Goal: Information Seeking & Learning: Compare options

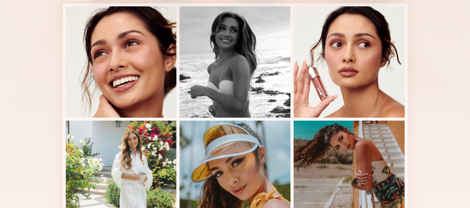
scroll to position [173, 0]
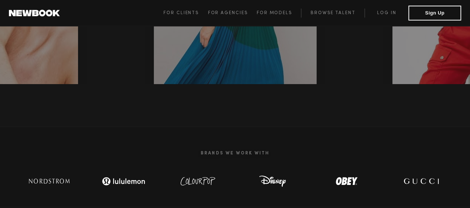
scroll to position [166, 0]
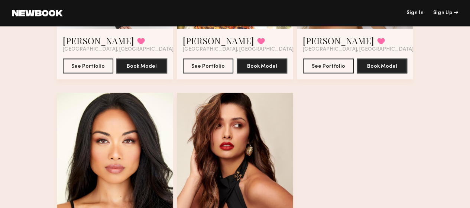
scroll to position [632, 0]
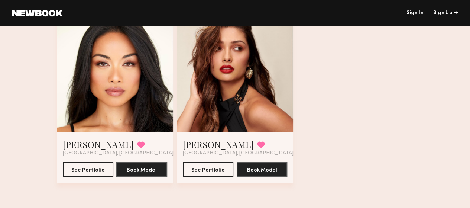
click at [74, 107] on div at bounding box center [115, 74] width 116 height 116
click at [80, 176] on button "See Portfolio" at bounding box center [88, 168] width 51 height 15
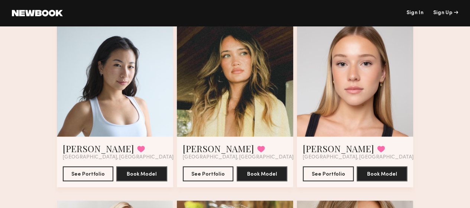
scroll to position [219, 0]
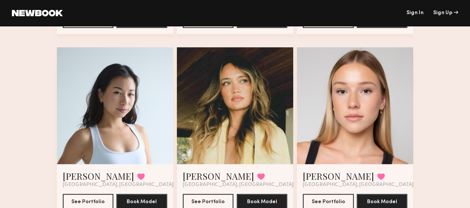
click at [346, 105] on div at bounding box center [355, 105] width 116 height 116
click at [370, 115] on div at bounding box center [355, 105] width 116 height 116
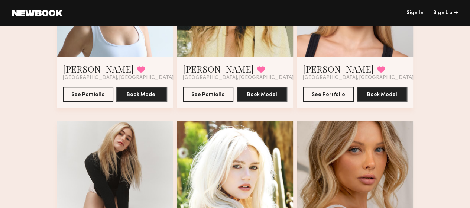
scroll to position [325, 0]
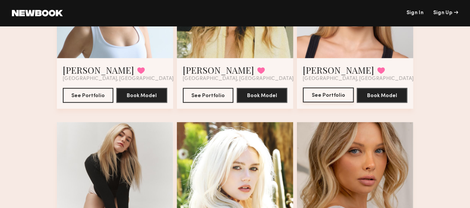
click at [340, 102] on button "See Portfolio" at bounding box center [328, 94] width 51 height 15
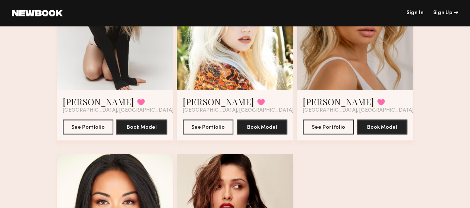
scroll to position [630, 0]
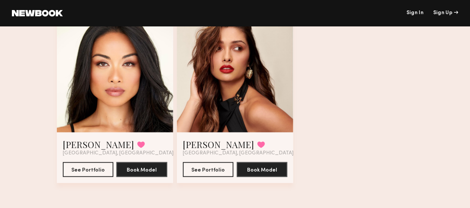
drag, startPoint x: 135, startPoint y: 94, endPoint x: 72, endPoint y: 103, distance: 63.7
click at [72, 103] on div at bounding box center [115, 74] width 116 height 116
click at [75, 176] on button "See Portfolio" at bounding box center [88, 168] width 51 height 15
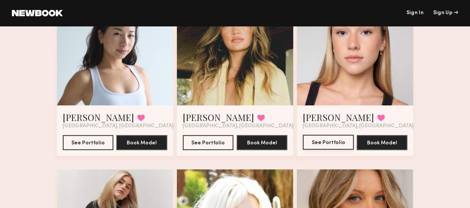
scroll to position [419, 0]
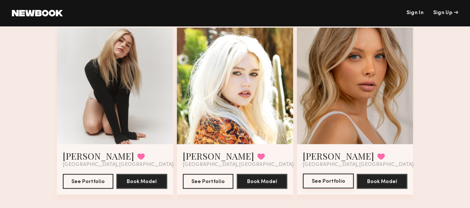
click at [322, 188] on button "See Portfolio" at bounding box center [328, 180] width 51 height 15
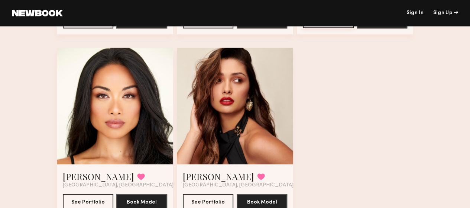
scroll to position [644, 0]
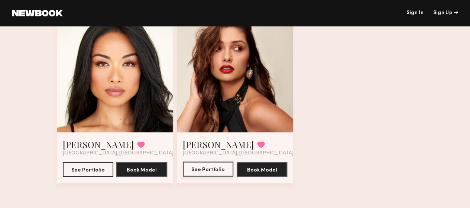
click at [209, 169] on button "See Portfolio" at bounding box center [208, 168] width 51 height 15
click at [86, 169] on button "See Portfolio" at bounding box center [88, 168] width 51 height 15
click at [85, 176] on button "See Portfolio" at bounding box center [88, 168] width 51 height 15
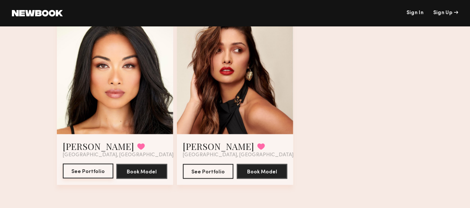
scroll to position [616, 0]
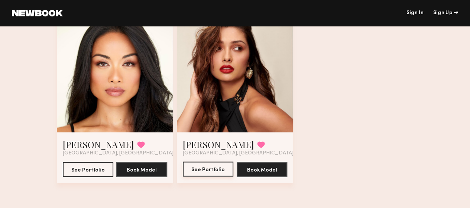
click at [209, 176] on button "See Portfolio" at bounding box center [208, 168] width 51 height 15
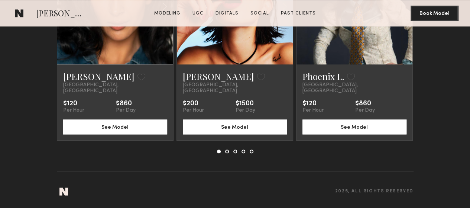
scroll to position [1821, 0]
click at [0, 0] on common-icon at bounding box center [0, 0] width 0 height 0
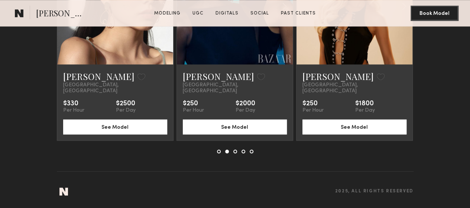
scroll to position [1827, 0]
click at [0, 0] on common-icon at bounding box center [0, 0] width 0 height 0
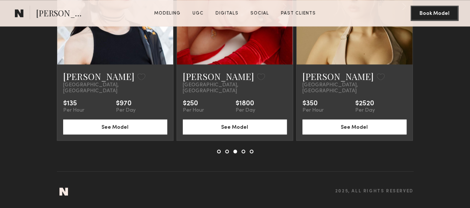
click at [0, 0] on common-icon at bounding box center [0, 0] width 0 height 0
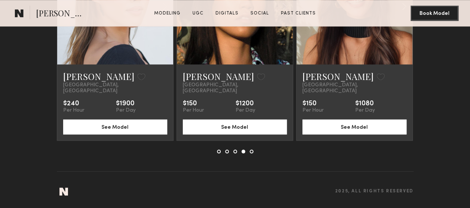
click at [0, 0] on common-icon at bounding box center [0, 0] width 0 height 0
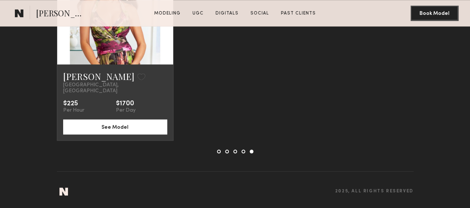
click at [0, 0] on common-icon at bounding box center [0, 0] width 0 height 0
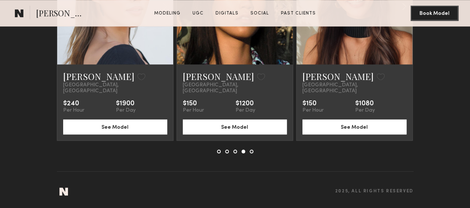
click at [0, 0] on button at bounding box center [0, 0] width 0 height 0
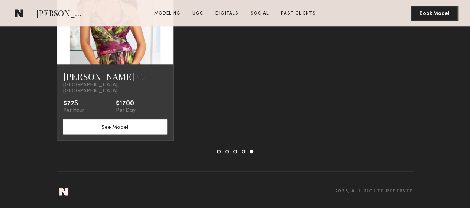
click at [0, 0] on div at bounding box center [0, 0] width 0 height 0
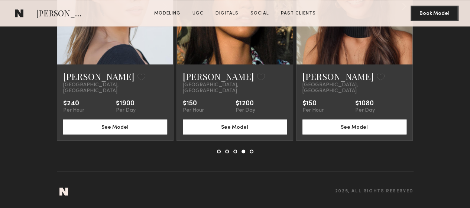
click at [0, 0] on div at bounding box center [0, 0] width 0 height 0
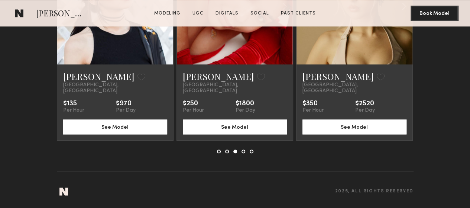
click at [0, 0] on div at bounding box center [0, 0] width 0 height 0
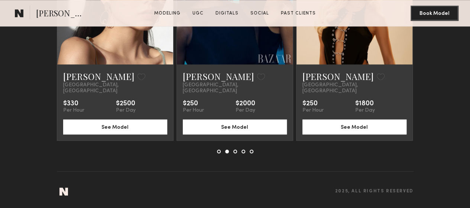
click at [0, 0] on common-icon at bounding box center [0, 0] width 0 height 0
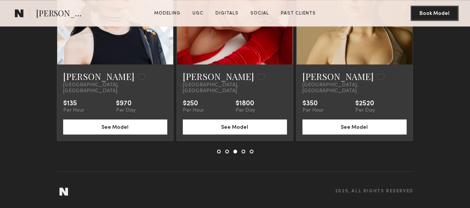
scroll to position [1828, 0]
click at [0, 0] on common-icon at bounding box center [0, 0] width 0 height 0
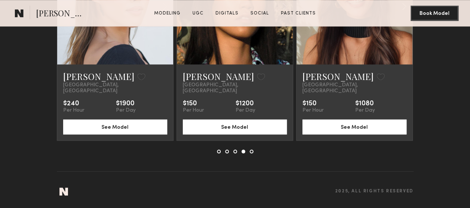
click at [0, 0] on common-icon at bounding box center [0, 0] width 0 height 0
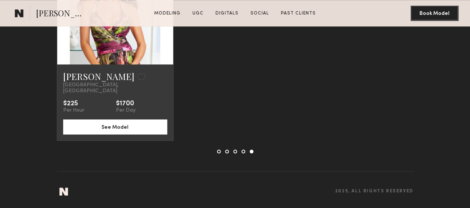
click at [0, 0] on button at bounding box center [0, 0] width 0 height 0
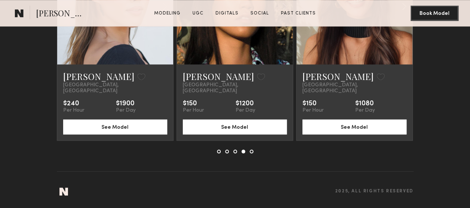
click at [0, 0] on button at bounding box center [0, 0] width 0 height 0
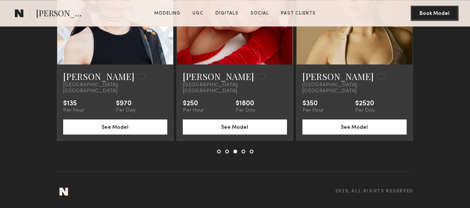
scroll to position [1831, 0]
click at [0, 0] on button at bounding box center [0, 0] width 0 height 0
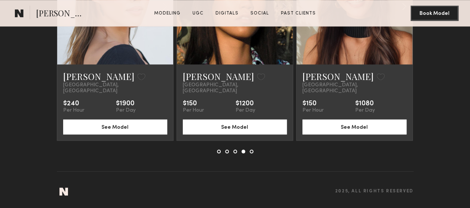
scroll to position [1855, 0]
click at [0, 0] on common-icon at bounding box center [0, 0] width 0 height 0
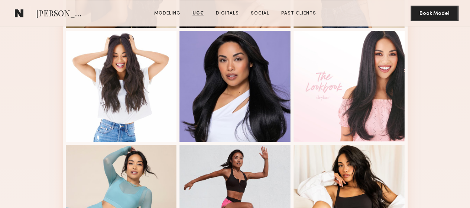
scroll to position [179, 0]
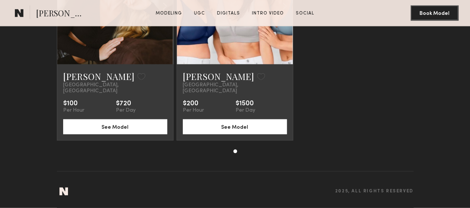
scroll to position [2284, 0]
click at [82, 64] on div at bounding box center [115, 6] width 116 height 116
click at [116, 64] on link at bounding box center [114, 6] width 39 height 116
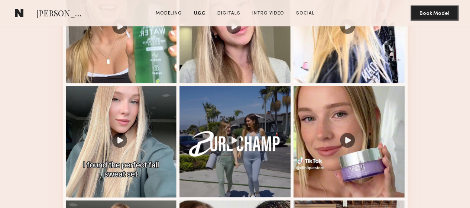
scroll to position [563, 0]
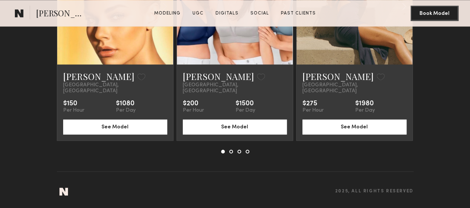
scroll to position [2131, 0]
click at [0, 0] on common-icon at bounding box center [0, 0] width 0 height 0
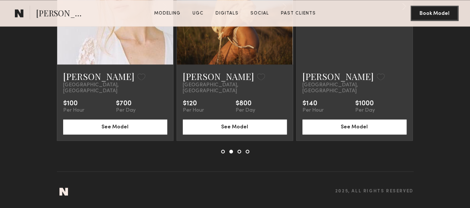
scroll to position [2061, 0]
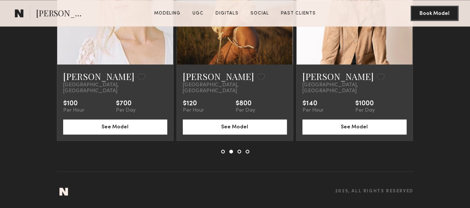
click at [0, 0] on div at bounding box center [0, 0] width 0 height 0
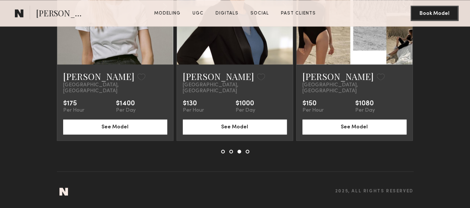
click at [0, 0] on common-icon at bounding box center [0, 0] width 0 height 0
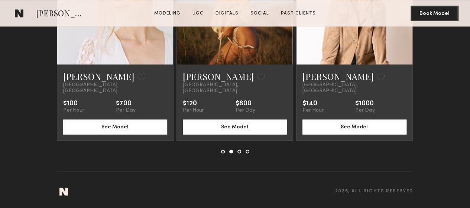
click at [0, 0] on common-icon at bounding box center [0, 0] width 0 height 0
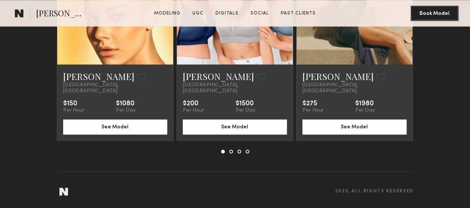
click at [342, 64] on link at bounding box center [353, 6] width 39 height 116
click at [0, 0] on div at bounding box center [0, 0] width 0 height 0
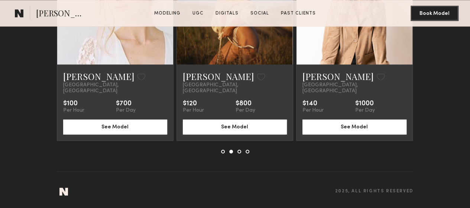
click at [0, 0] on div at bounding box center [0, 0] width 0 height 0
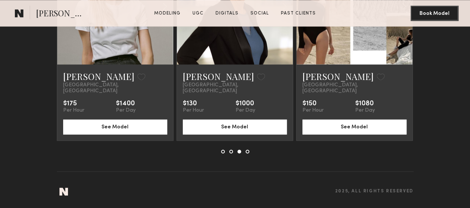
click at [0, 0] on div at bounding box center [0, 0] width 0 height 0
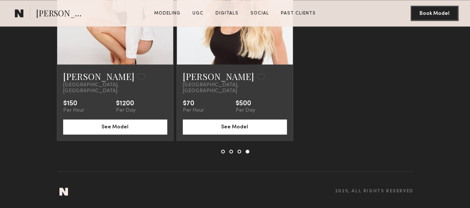
scroll to position [2064, 0]
click at [95, 64] on link at bounding box center [114, 6] width 39 height 116
click at [0, 0] on common-icon at bounding box center [0, 0] width 0 height 0
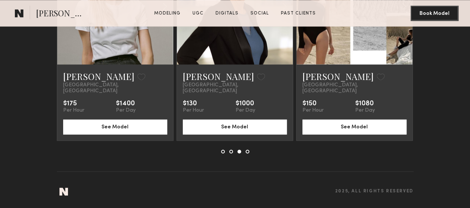
click at [0, 0] on common-icon at bounding box center [0, 0] width 0 height 0
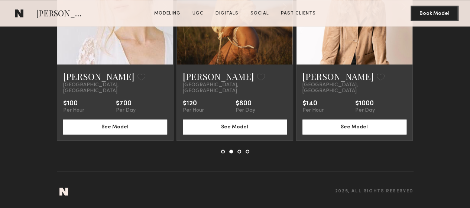
scroll to position [2080, 0]
click at [0, 0] on div at bounding box center [0, 0] width 0 height 0
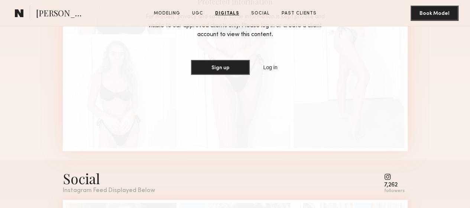
click at [143, 66] on div "Protected Information For models’ privacy and safety, some information is kept …" at bounding box center [235, 35] width 344 height 231
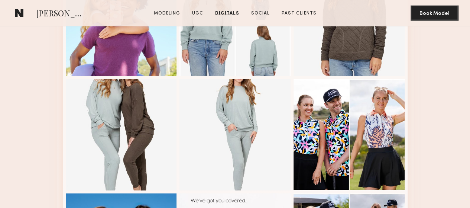
scroll to position [897, 0]
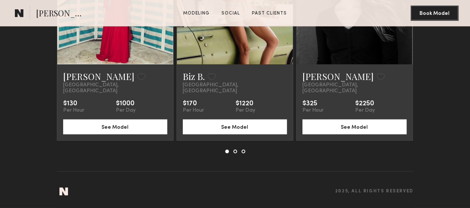
scroll to position [1217, 0]
click at [0, 0] on div at bounding box center [0, 0] width 0 height 0
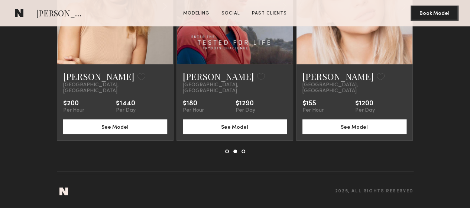
scroll to position [1180, 0]
click at [352, 64] on link at bounding box center [353, 6] width 39 height 116
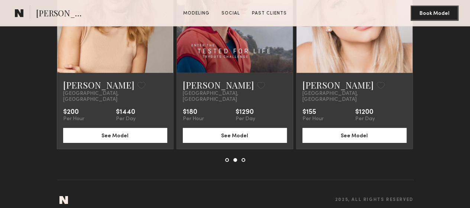
click at [0, 0] on div at bounding box center [0, 0] width 0 height 0
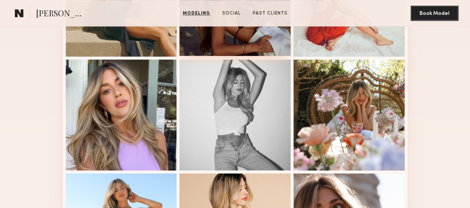
scroll to position [290, 0]
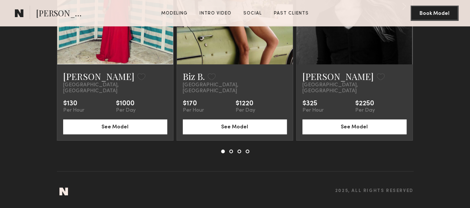
scroll to position [1439, 0]
click at [463, 141] on section "You may also be interested in… Taylor Y. Favorite Los Angeles, CA $130 Per Hour…" at bounding box center [235, 58] width 470 height 298
click at [0, 0] on common-icon at bounding box center [0, 0] width 0 height 0
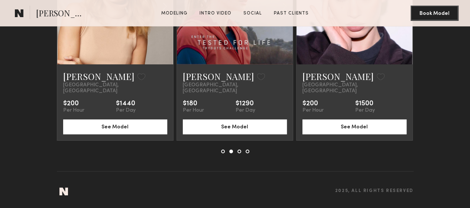
click at [0, 0] on common-icon at bounding box center [0, 0] width 0 height 0
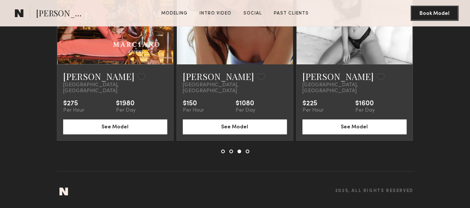
click at [0, 0] on common-icon at bounding box center [0, 0] width 0 height 0
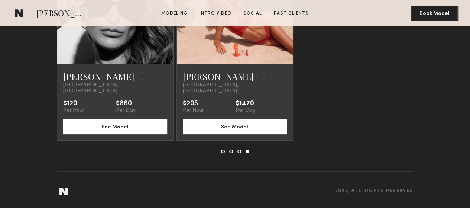
click at [225, 64] on link at bounding box center [234, 6] width 39 height 116
click at [230, 64] on link at bounding box center [234, 6] width 39 height 116
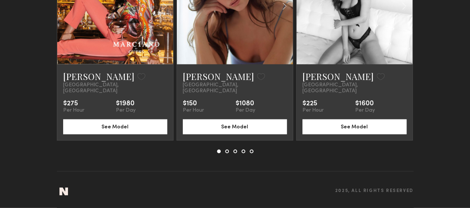
scroll to position [891, 0]
click at [0, 0] on div at bounding box center [0, 0] width 0 height 0
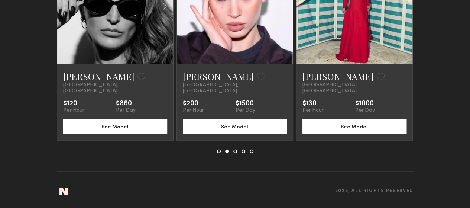
click at [0, 0] on div at bounding box center [0, 0] width 0 height 0
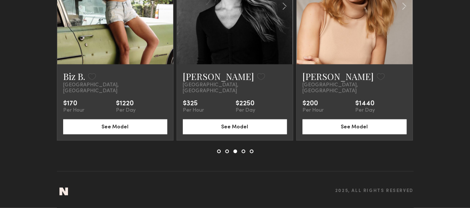
click at [111, 64] on link at bounding box center [114, 6] width 39 height 116
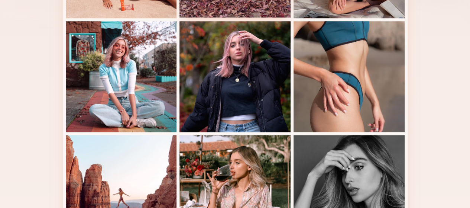
scroll to position [271, 0]
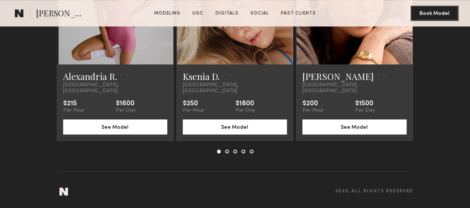
scroll to position [1837, 0]
click at [0, 0] on common-icon at bounding box center [0, 0] width 0 height 0
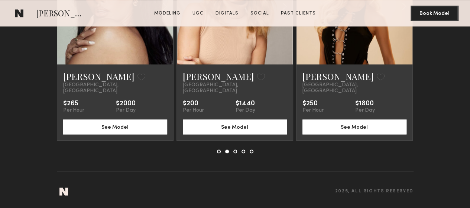
click at [0, 0] on common-icon at bounding box center [0, 0] width 0 height 0
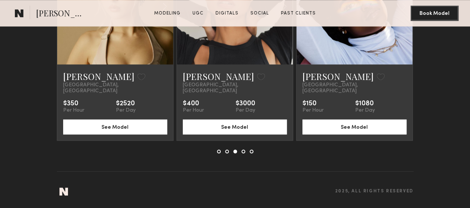
click at [0, 0] on common-icon at bounding box center [0, 0] width 0 height 0
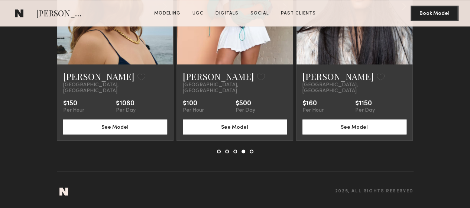
click at [0, 0] on common-icon at bounding box center [0, 0] width 0 height 0
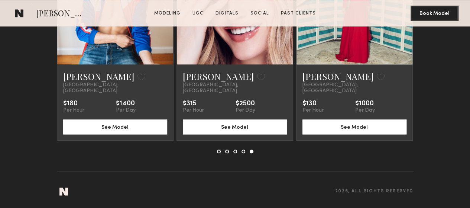
click at [442, 149] on section "You may also be interested in… Alexandria R. Favorite Los Angeles, CA $215 Per …" at bounding box center [235, 58] width 470 height 298
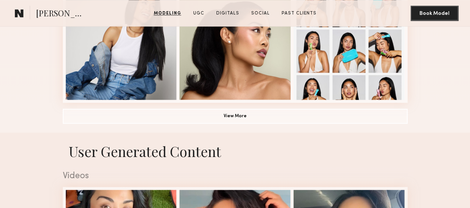
scroll to position [560, 0]
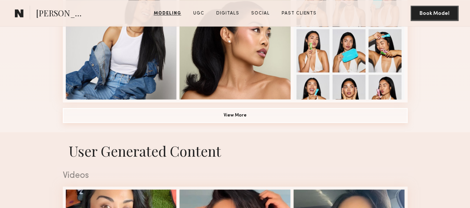
click at [205, 122] on button "View More" at bounding box center [235, 115] width 344 height 15
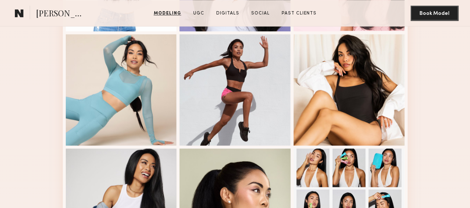
scroll to position [0, 0]
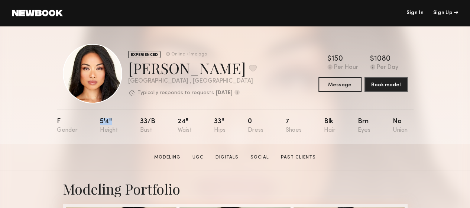
drag, startPoint x: 88, startPoint y: 123, endPoint x: 109, endPoint y: 124, distance: 20.8
click at [109, 124] on nb-model-profile-props "F 5'4" 33/b 24" 33" 0 7 Blk Brn No" at bounding box center [235, 126] width 356 height 35
drag, startPoint x: 109, startPoint y: 124, endPoint x: 62, endPoint y: 146, distance: 52.2
click at [62, 144] on div "F 5'4" 33/b 24" 33" 0 7 Blk Brn No" at bounding box center [232, 126] width 350 height 35
click at [255, 159] on link "Social" at bounding box center [259, 157] width 24 height 7
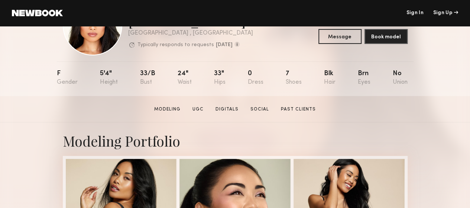
scroll to position [48, 0]
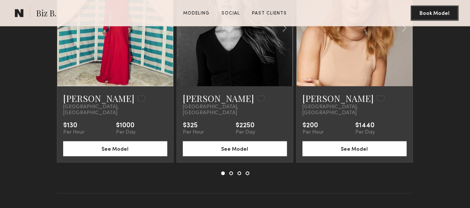
scroll to position [935, 0]
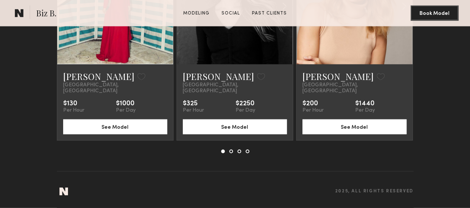
click at [223, 64] on link at bounding box center [234, 6] width 39 height 116
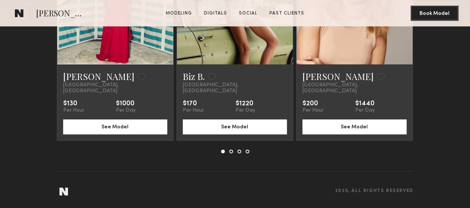
scroll to position [1515, 0]
click at [0, 0] on common-icon at bounding box center [0, 0] width 0 height 0
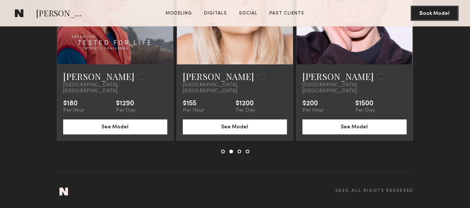
click at [0, 0] on common-icon at bounding box center [0, 0] width 0 height 0
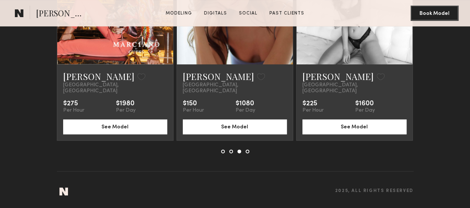
click at [0, 0] on common-icon at bounding box center [0, 0] width 0 height 0
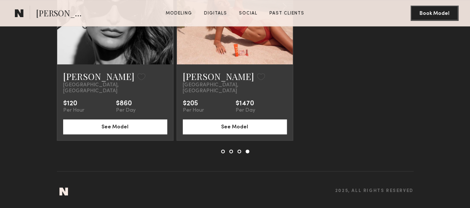
click at [233, 64] on link at bounding box center [234, 6] width 39 height 116
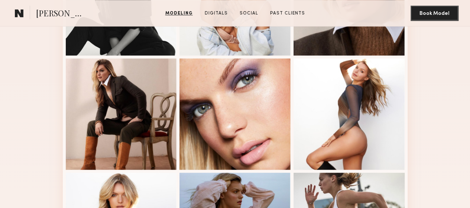
scroll to position [411, 0]
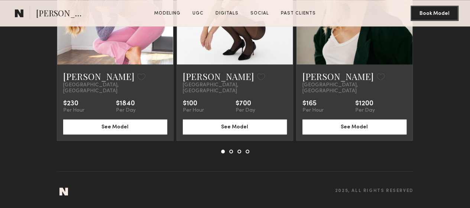
scroll to position [1848, 0]
click at [113, 64] on link at bounding box center [114, 6] width 39 height 116
click at [342, 64] on link at bounding box center [353, 6] width 39 height 116
click at [0, 0] on button at bounding box center [0, 0] width 0 height 0
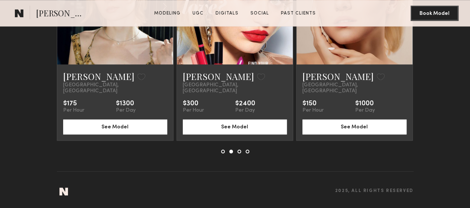
click at [0, 0] on button at bounding box center [0, 0] width 0 height 0
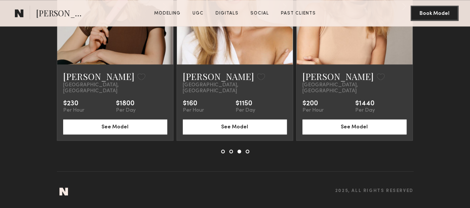
click at [235, 64] on link at bounding box center [234, 6] width 39 height 116
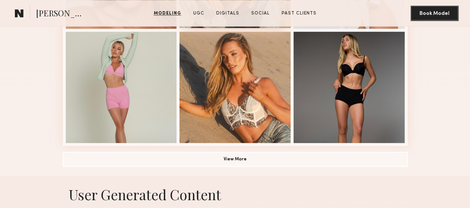
scroll to position [517, 0]
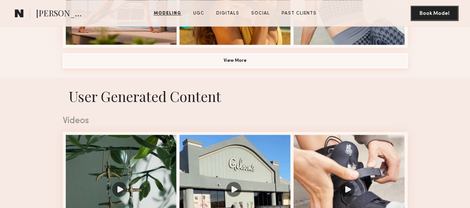
scroll to position [490, 0]
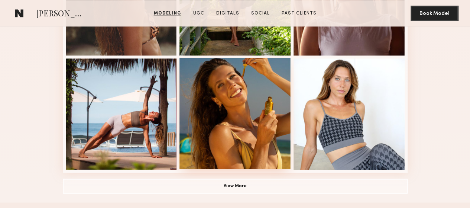
click at [250, 163] on div at bounding box center [234, 113] width 111 height 111
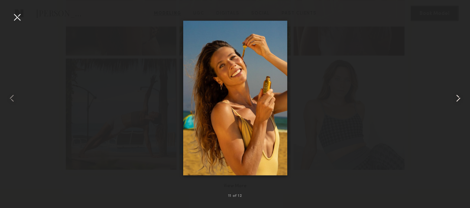
click at [455, 103] on common-icon at bounding box center [458, 98] width 12 height 12
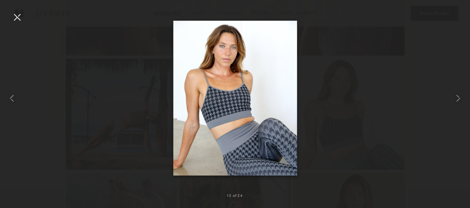
click at [13, 16] on div at bounding box center [17, 17] width 12 height 12
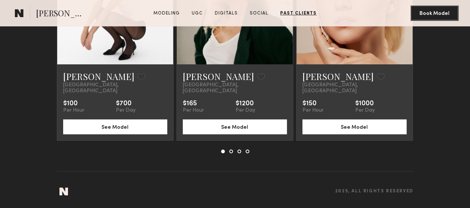
scroll to position [2806, 0]
click at [0, 0] on common-icon at bounding box center [0, 0] width 0 height 0
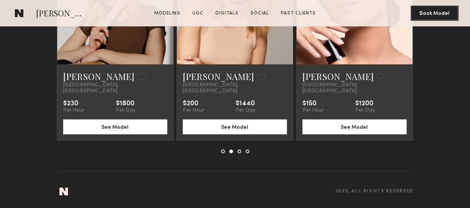
scroll to position [2809, 0]
click at [0, 0] on common-icon at bounding box center [0, 0] width 0 height 0
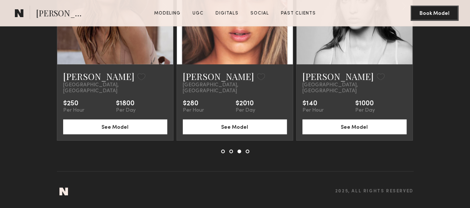
click at [288, 13] on common-icon at bounding box center [284, 6] width 11 height 14
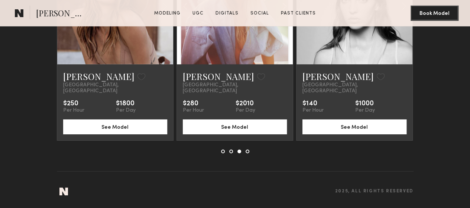
click at [288, 13] on common-icon at bounding box center [284, 6] width 11 height 14
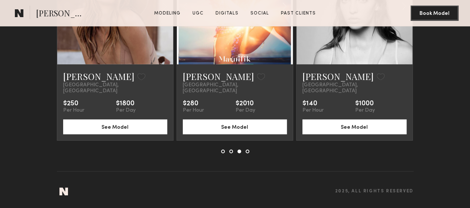
click at [288, 13] on common-icon at bounding box center [284, 6] width 11 height 14
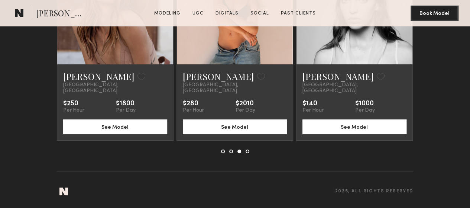
click at [0, 0] on div at bounding box center [0, 0] width 0 height 0
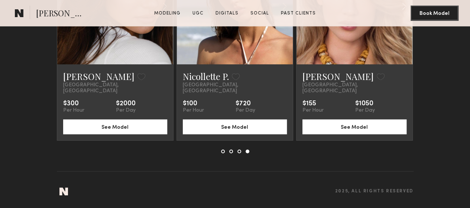
click at [409, 13] on common-icon at bounding box center [403, 6] width 11 height 14
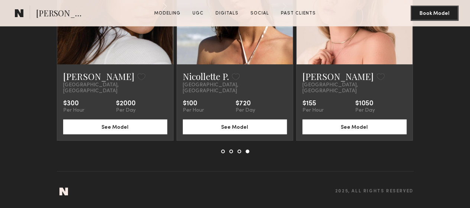
click at [159, 13] on common-icon at bounding box center [164, 6] width 11 height 14
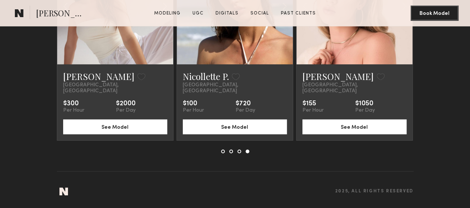
click at [159, 13] on common-icon at bounding box center [164, 6] width 11 height 14
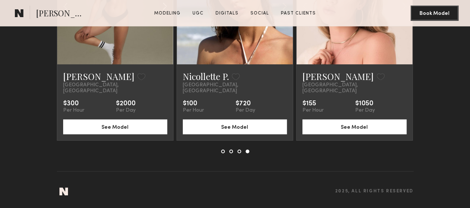
click at [159, 13] on common-icon at bounding box center [164, 6] width 11 height 14
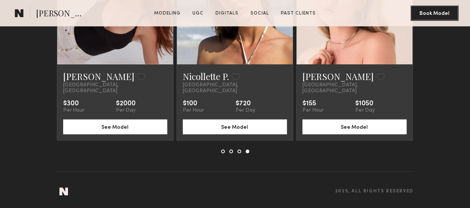
click at [114, 64] on link at bounding box center [114, 6] width 39 height 116
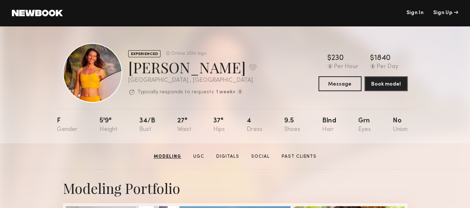
scroll to position [0, 0]
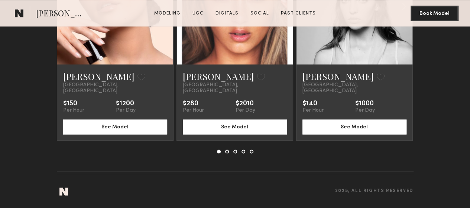
scroll to position [1966, 0]
click at [0, 0] on common-icon at bounding box center [0, 0] width 0 height 0
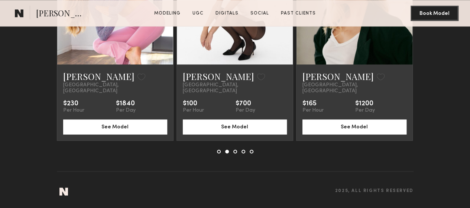
click at [0, 0] on common-icon at bounding box center [0, 0] width 0 height 0
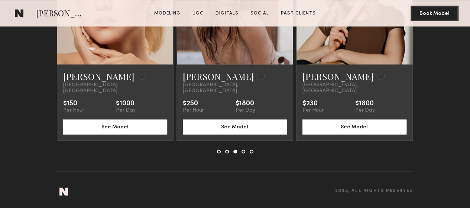
click at [0, 0] on common-icon at bounding box center [0, 0] width 0 height 0
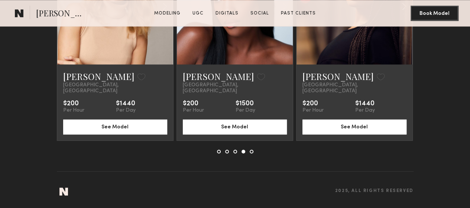
click at [0, 0] on common-icon at bounding box center [0, 0] width 0 height 0
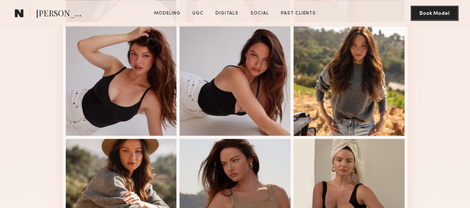
scroll to position [327, 0]
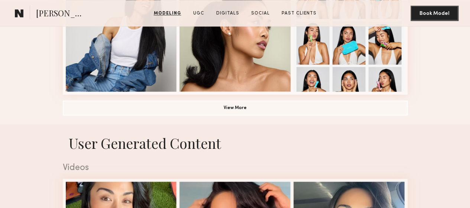
scroll to position [568, 0]
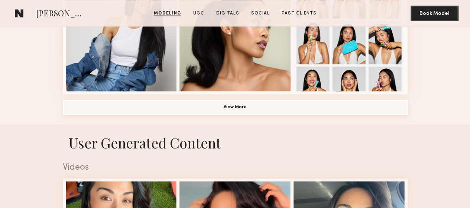
click at [118, 114] on button "View More" at bounding box center [235, 106] width 344 height 15
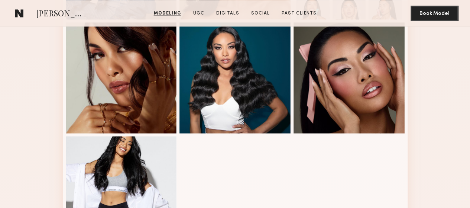
scroll to position [496, 0]
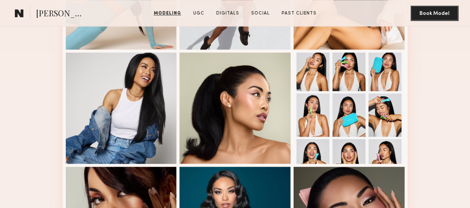
click at [17, 135] on div "Modeling Portfolio" at bounding box center [235, 152] width 470 height 956
